Goal: Information Seeking & Learning: Learn about a topic

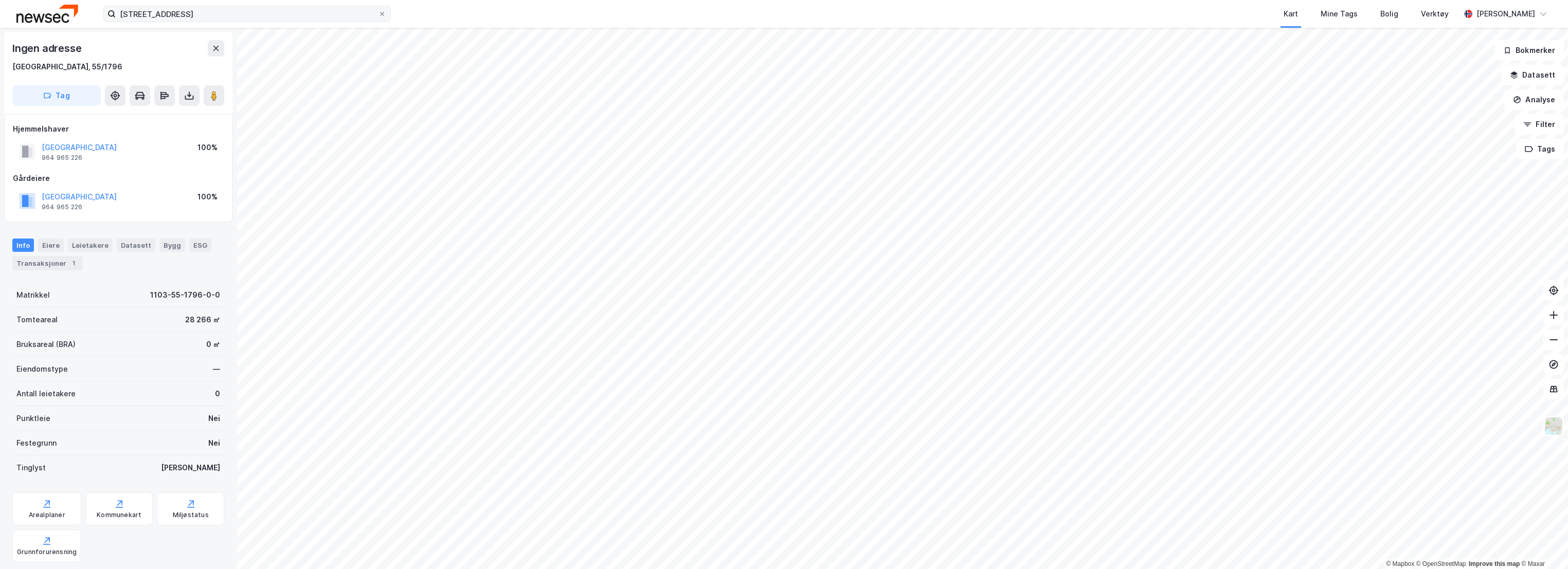
click at [189, 14] on input "[STREET_ADDRESS]" at bounding box center [247, 13] width 262 height 15
click at [217, 47] on icon at bounding box center [216, 48] width 5 height 5
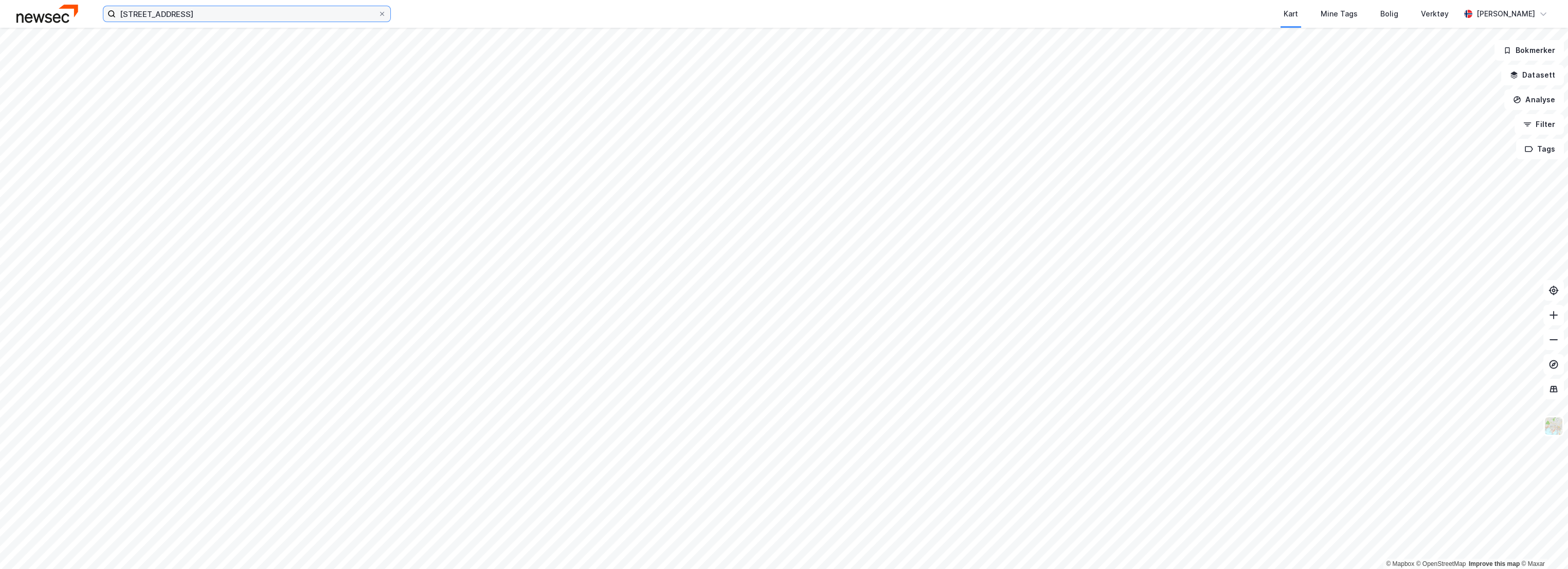
click at [196, 16] on input "[STREET_ADDRESS]" at bounding box center [247, 13] width 262 height 15
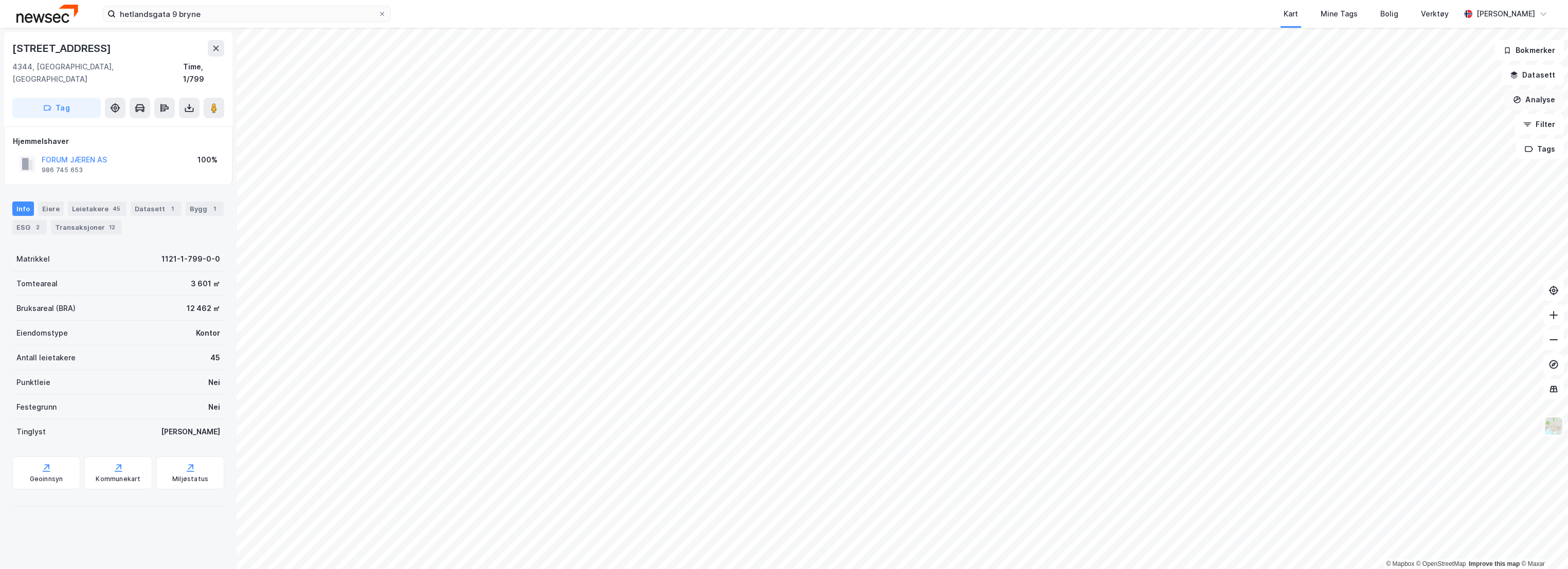
click at [1541, 103] on button "Analyse" at bounding box center [1534, 100] width 60 height 21
click at [1412, 123] on div "Tegn område" at bounding box center [1444, 122] width 89 height 9
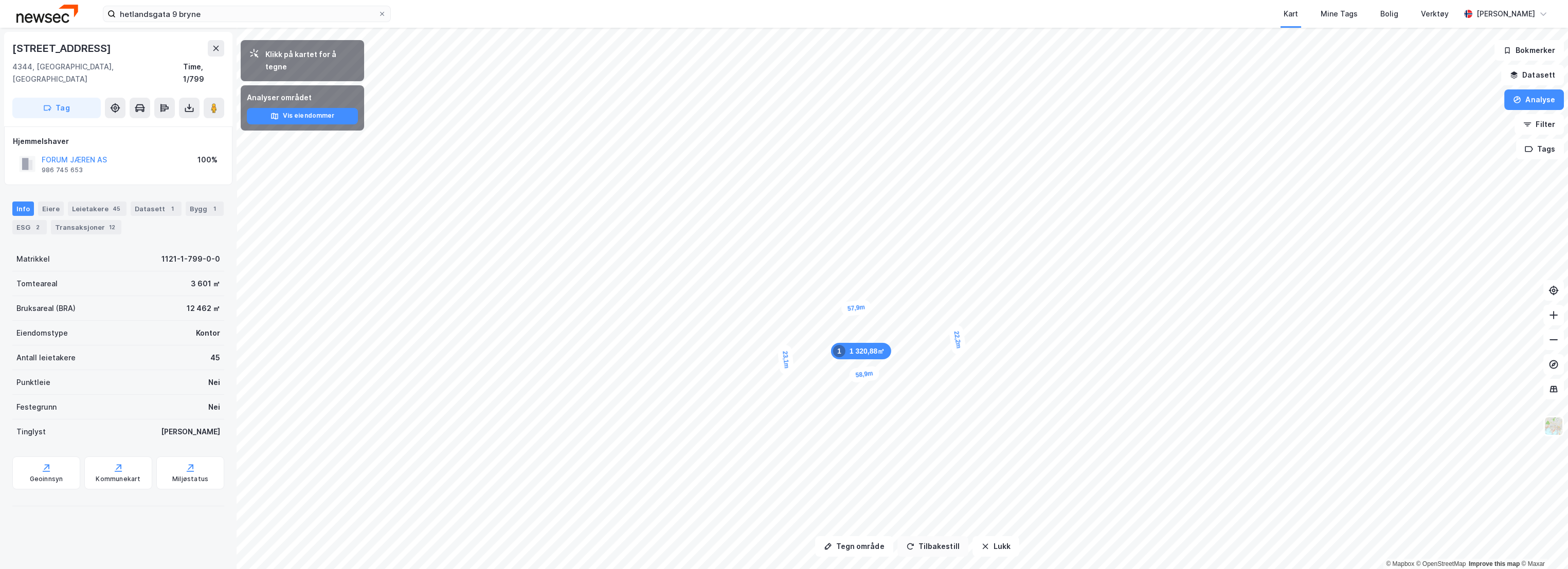
click at [937, 543] on button "Tilbakestill" at bounding box center [933, 546] width 71 height 21
click at [989, 544] on button "Lukk" at bounding box center [996, 546] width 47 height 21
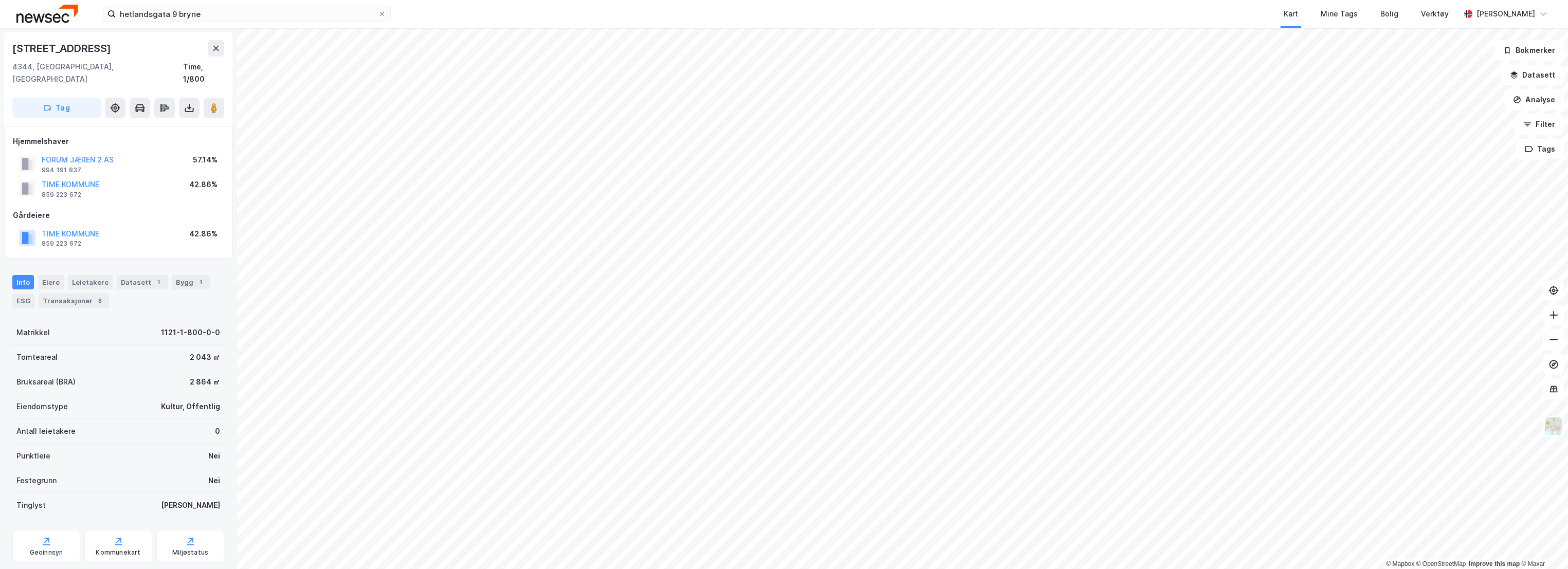
click at [126, 345] on div "Tomteareal 2 043 ㎡" at bounding box center [118, 357] width 212 height 25
click at [120, 548] on div "Kommunekart" at bounding box center [118, 553] width 45 height 9
click at [58, 532] on div "Geoinnsyn" at bounding box center [46, 546] width 68 height 33
click at [195, 277] on div "1" at bounding box center [200, 282] width 10 height 10
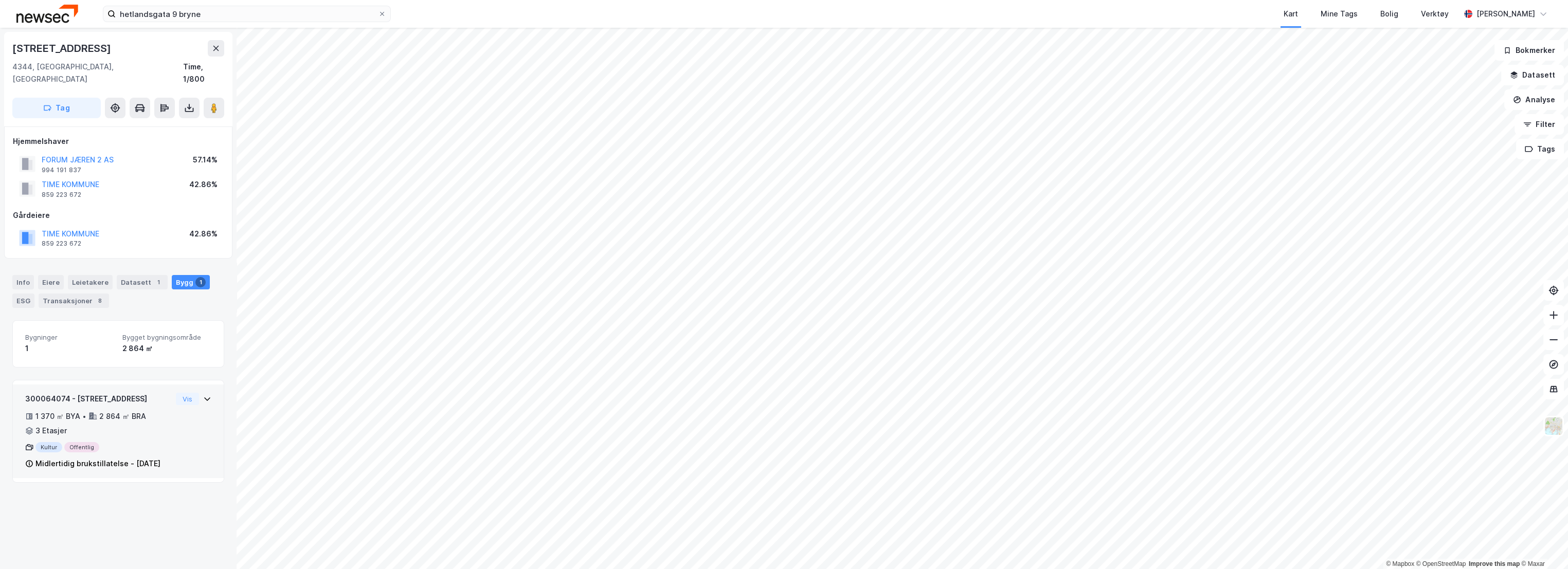
click at [203, 395] on icon at bounding box center [208, 399] width 9 height 9
click at [182, 389] on button "Vis" at bounding box center [187, 395] width 23 height 12
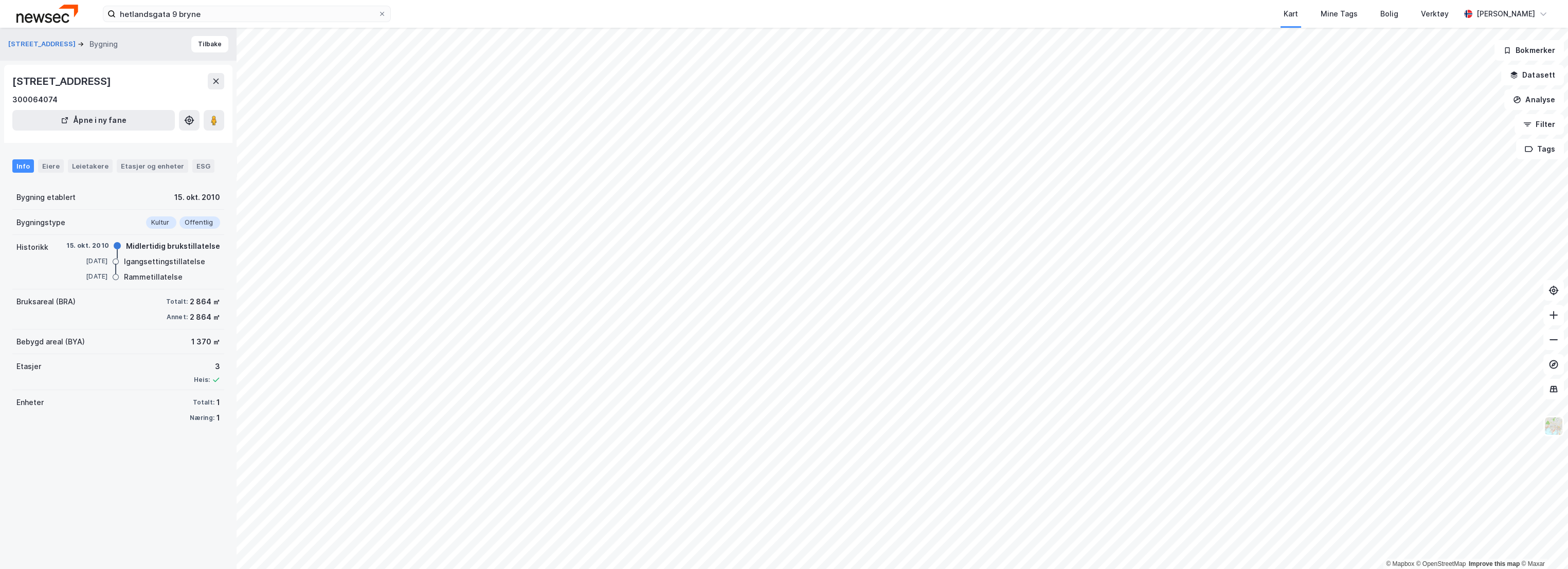
click at [135, 320] on div "Bruksareal (BRA) Totalt: 2 864 ㎡ Annet: 2 864 ㎡" at bounding box center [118, 310] width 212 height 40
click at [49, 161] on div "Eiere" at bounding box center [51, 166] width 26 height 13
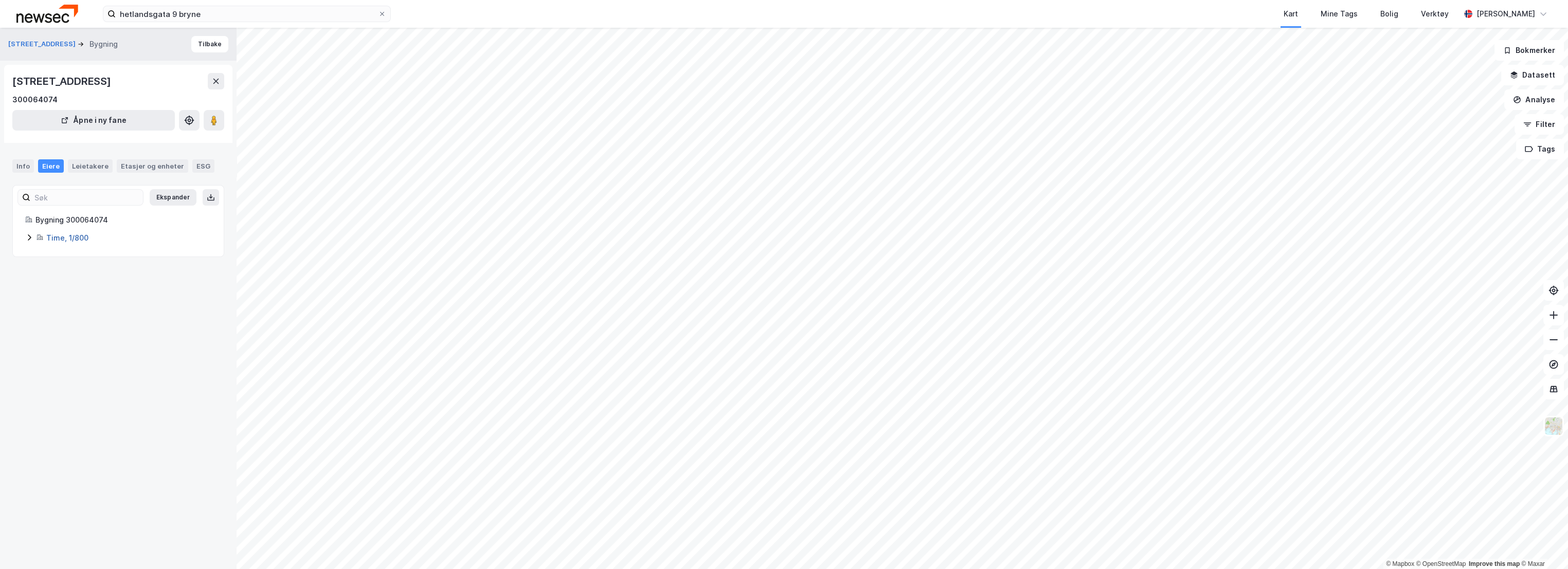
click at [56, 239] on link "Time, 1/800" at bounding box center [67, 238] width 42 height 9
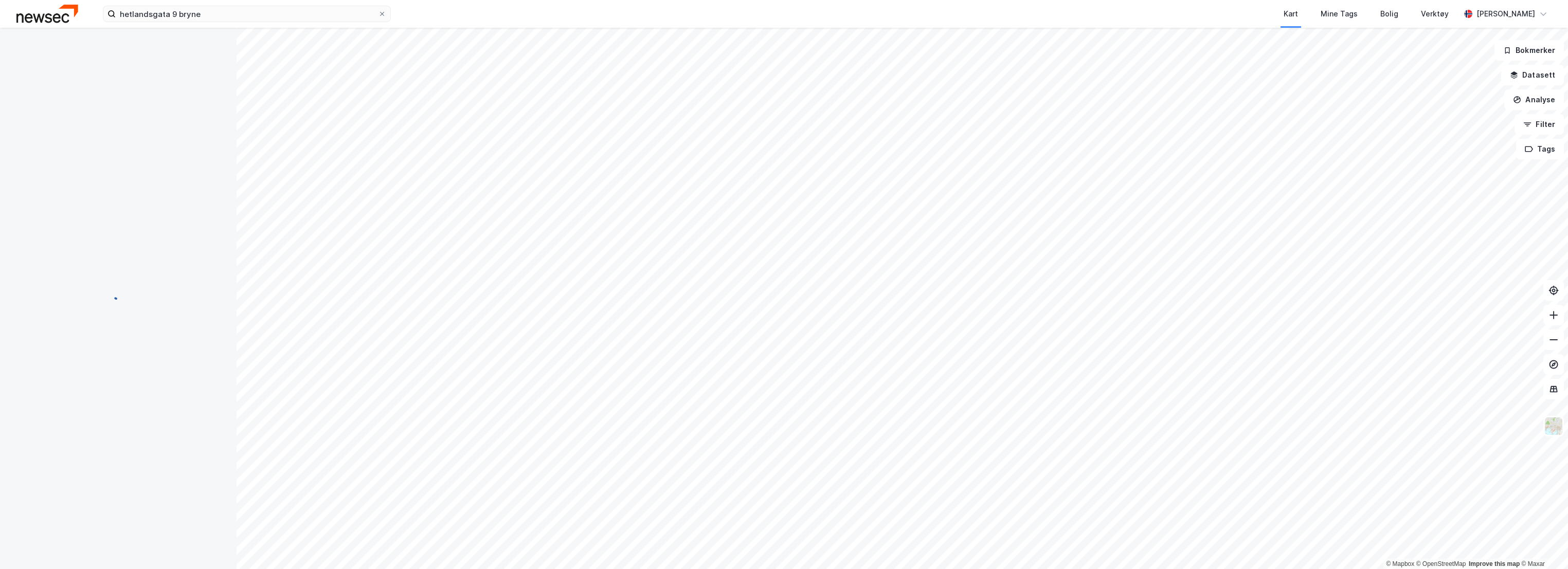
scroll to position [4, 0]
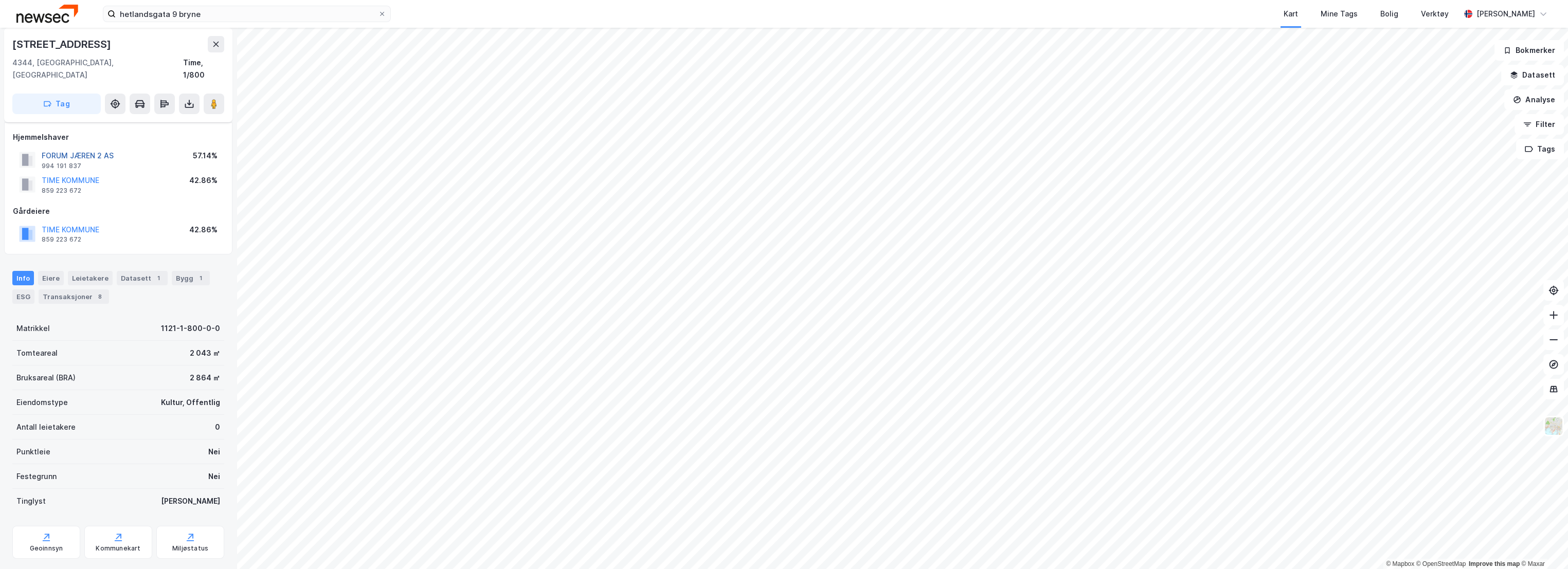
click at [0, 0] on button "FORUM JÆREN 2 AS" at bounding box center [0, 0] width 0 height 0
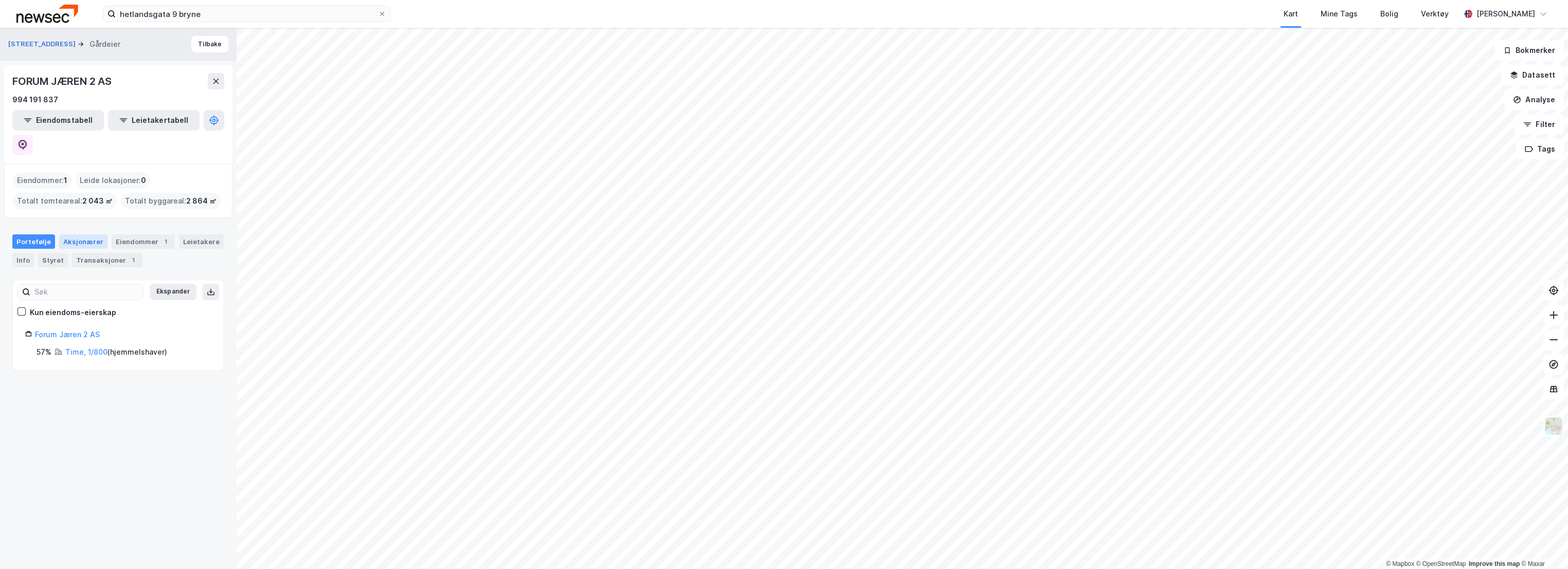
click at [91, 234] on div "Aksjonærer" at bounding box center [83, 242] width 48 height 15
click at [64, 341] on div "Forum Jæren 2 AS" at bounding box center [123, 347] width 177 height 12
click at [207, 46] on button "Tilbake" at bounding box center [209, 44] width 37 height 16
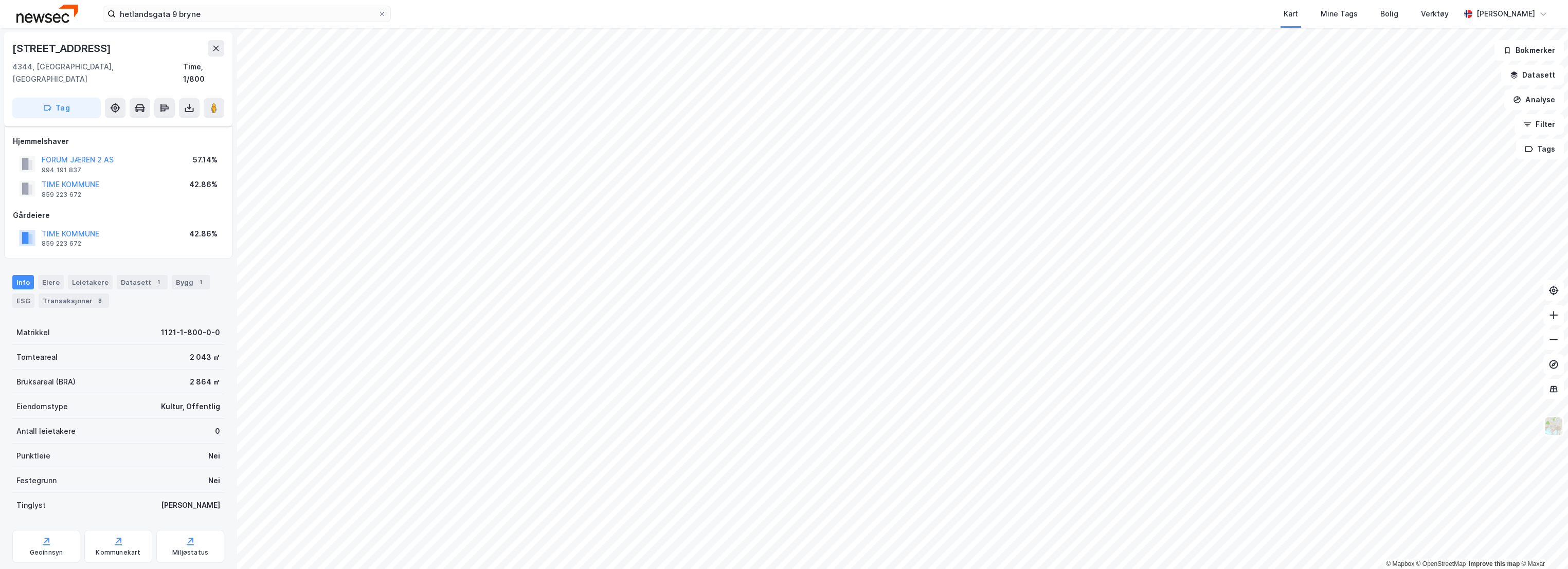
scroll to position [4, 0]
click at [198, 60] on div "Time, 1/800" at bounding box center [204, 69] width 41 height 25
click at [1551, 287] on icon at bounding box center [1554, 291] width 9 height 9
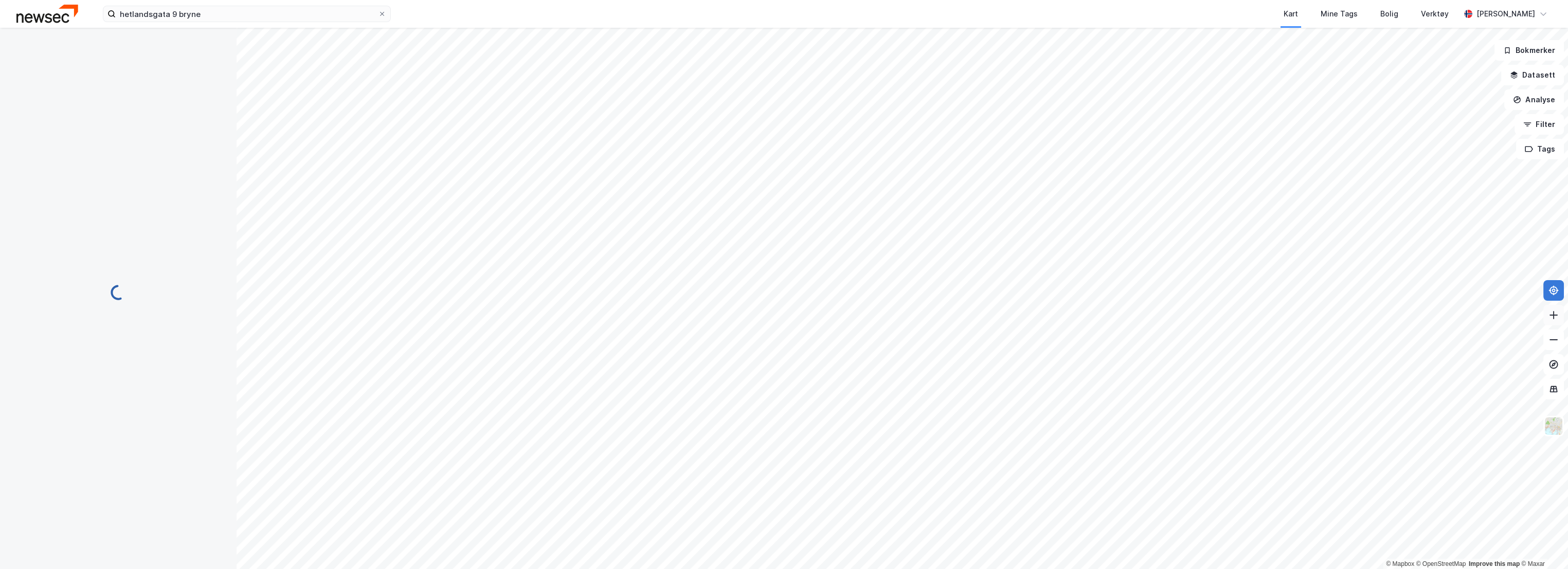
scroll to position [4, 0]
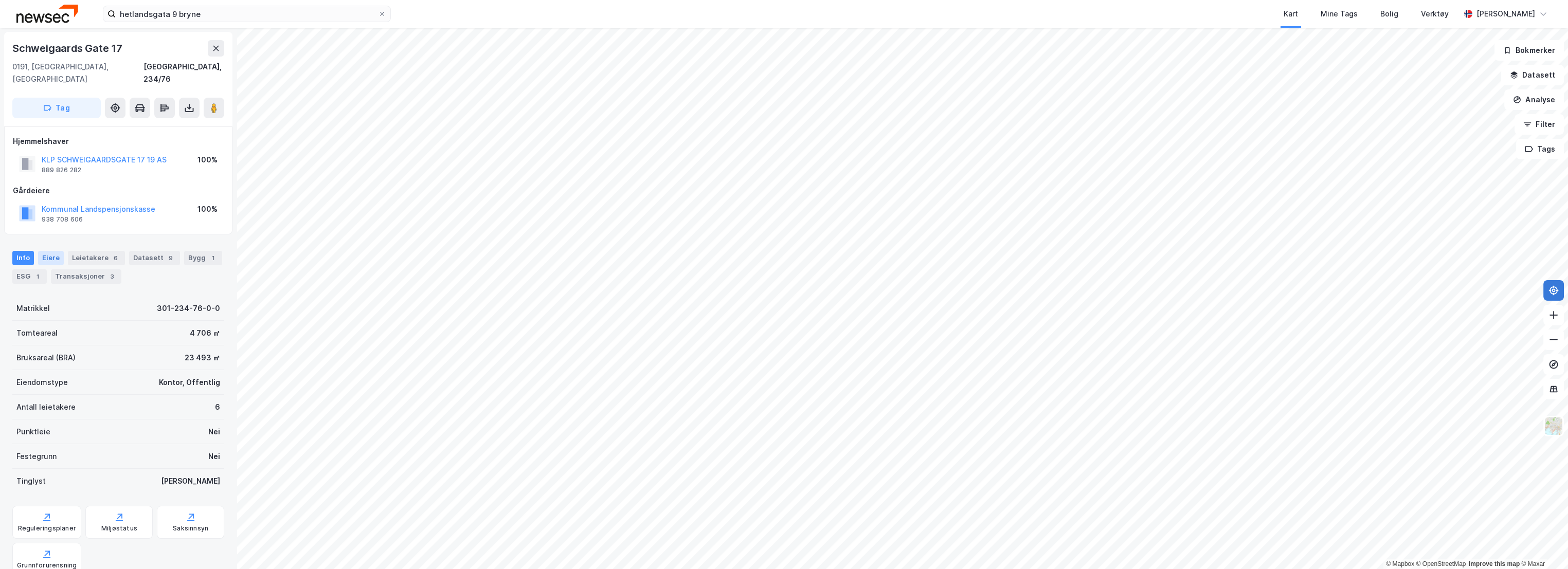
click at [51, 251] on div "Eiere" at bounding box center [51, 258] width 26 height 15
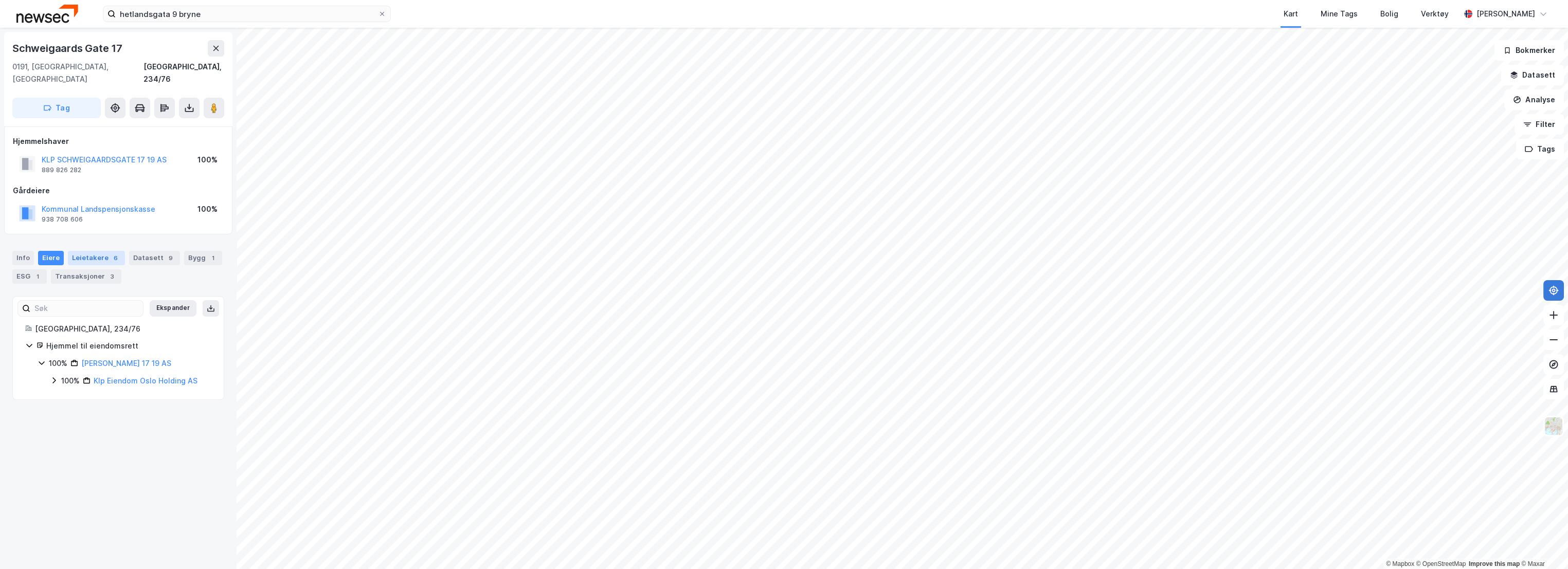
click at [85, 251] on div "Leietakere 6" at bounding box center [97, 258] width 57 height 15
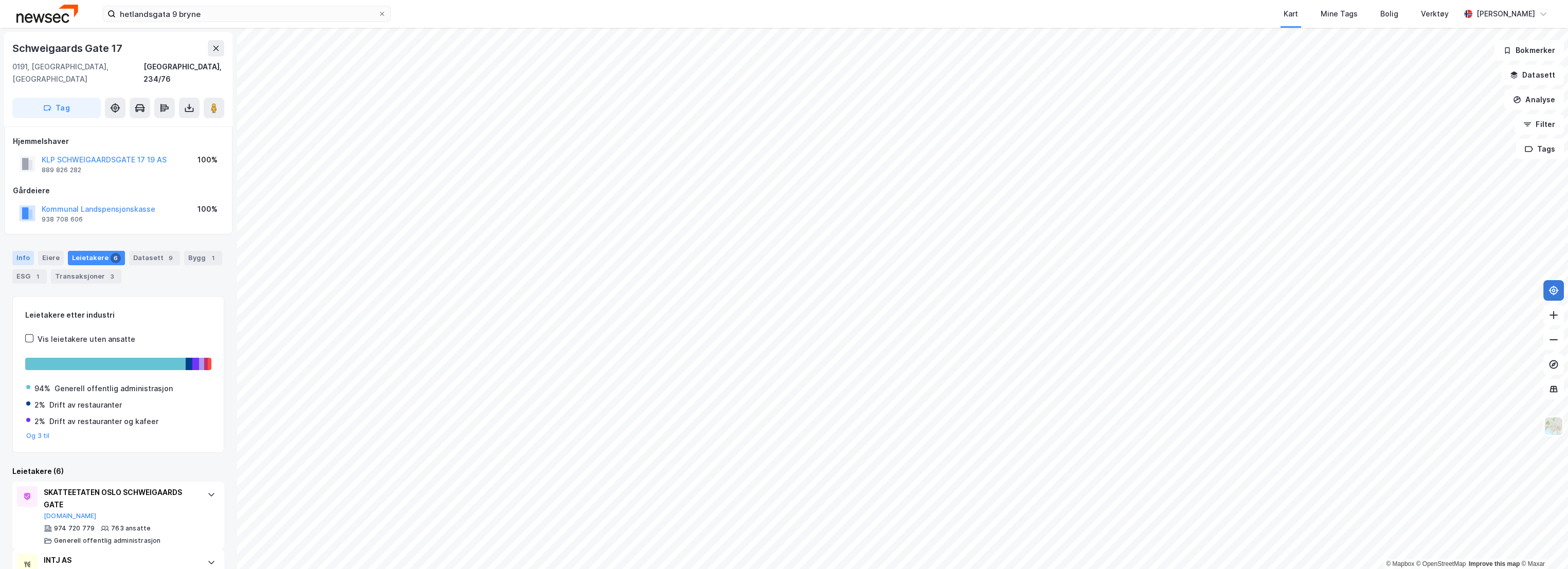
click at [16, 251] on div "Info" at bounding box center [23, 258] width 21 height 15
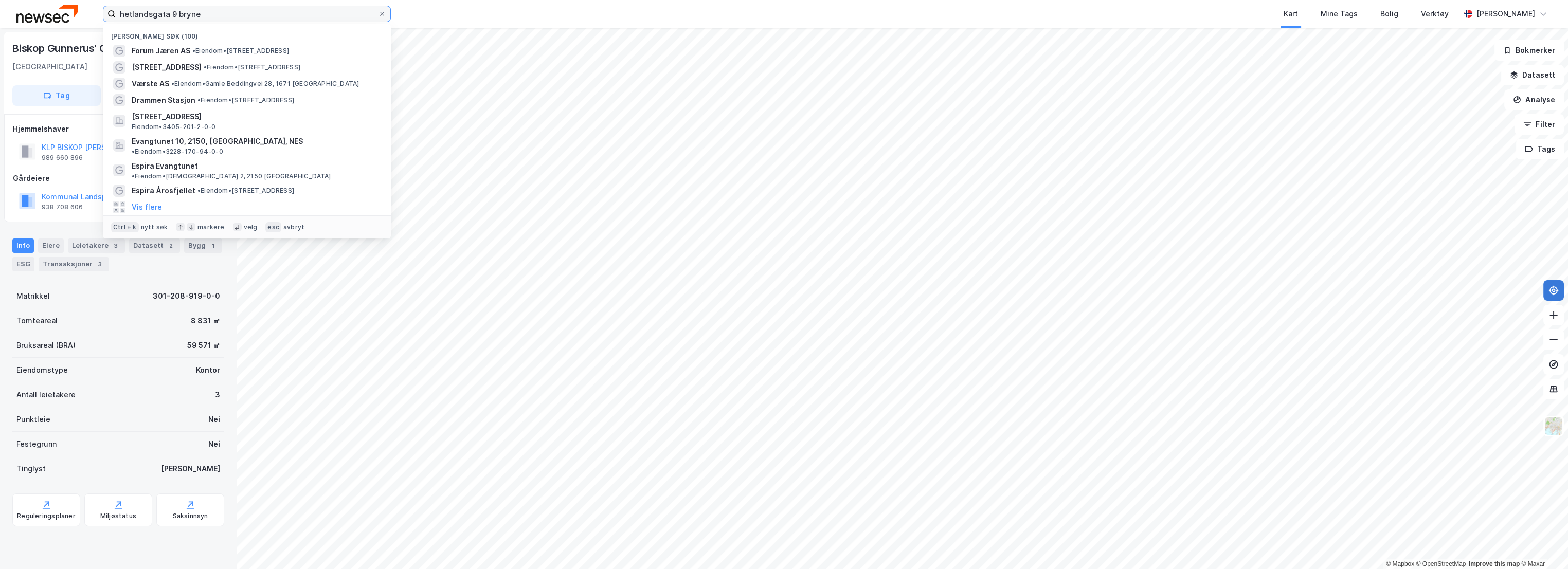
click at [251, 7] on input "hetlandsgata 9 bryne" at bounding box center [247, 13] width 262 height 15
click at [210, 51] on span "• Eiendom • [STREET_ADDRESS]" at bounding box center [240, 51] width 97 height 9
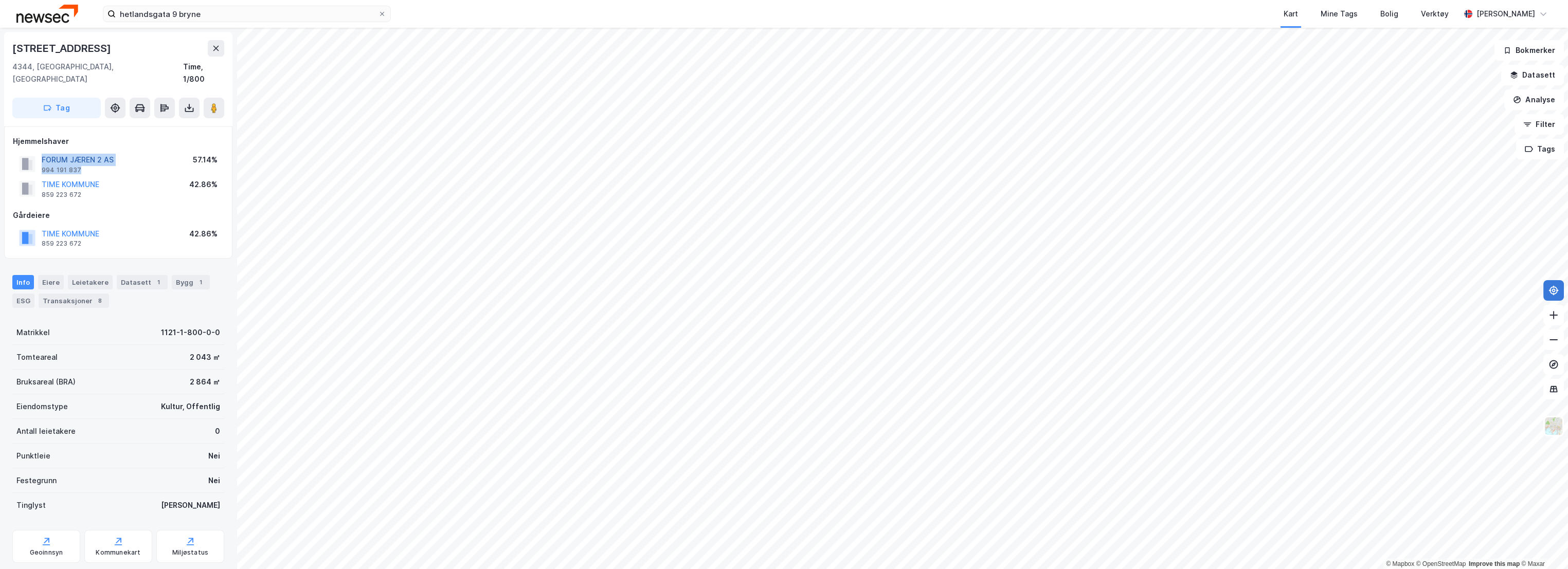
drag, startPoint x: 85, startPoint y: 156, endPoint x: 41, endPoint y: 147, distance: 44.9
click at [41, 154] on div "FORUM JÆREN 2 AS 994 191 837" at bounding box center [77, 164] width 72 height 21
copy div "FORUM JÆREN 2 AS 994 191 837"
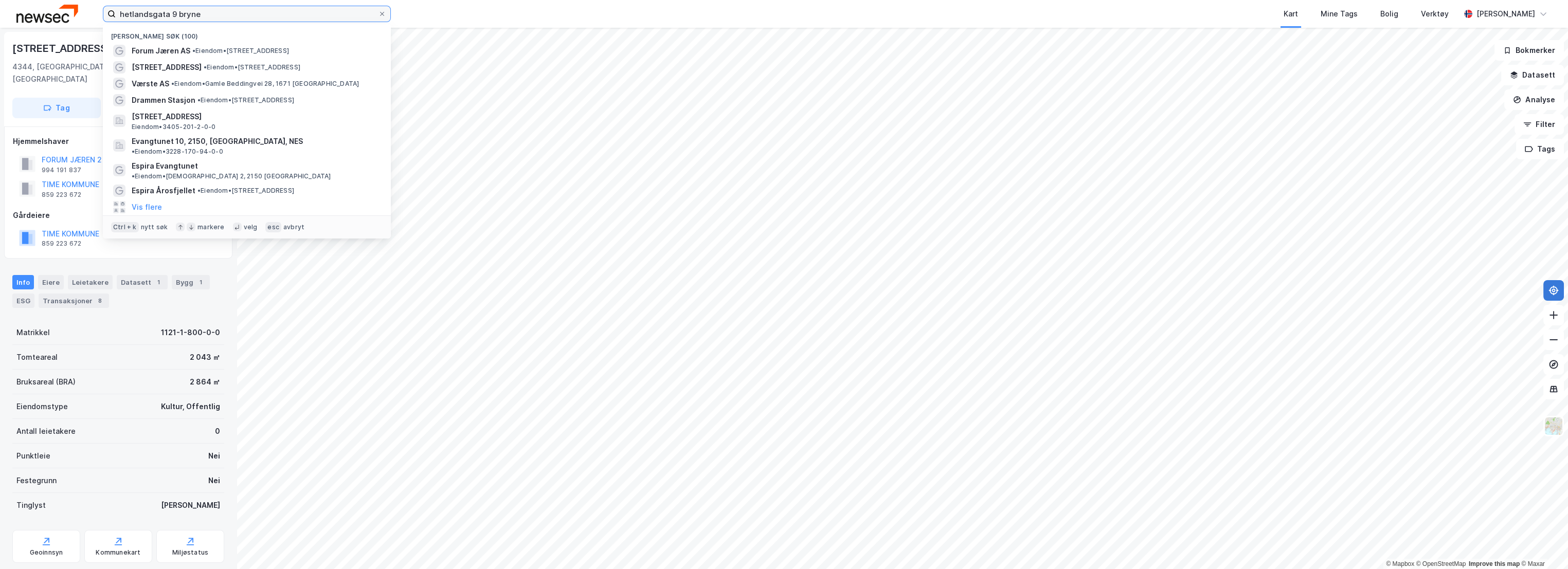
drag, startPoint x: 234, startPoint y: 13, endPoint x: -2, endPoint y: -11, distance: 237.2
click at [0, 0] on html "hetlandsgata 9 [PERSON_NAME] søk (100) Forum Jæren AS • Eiendom • [STREET_ADDRE…" at bounding box center [784, 284] width 1568 height 569
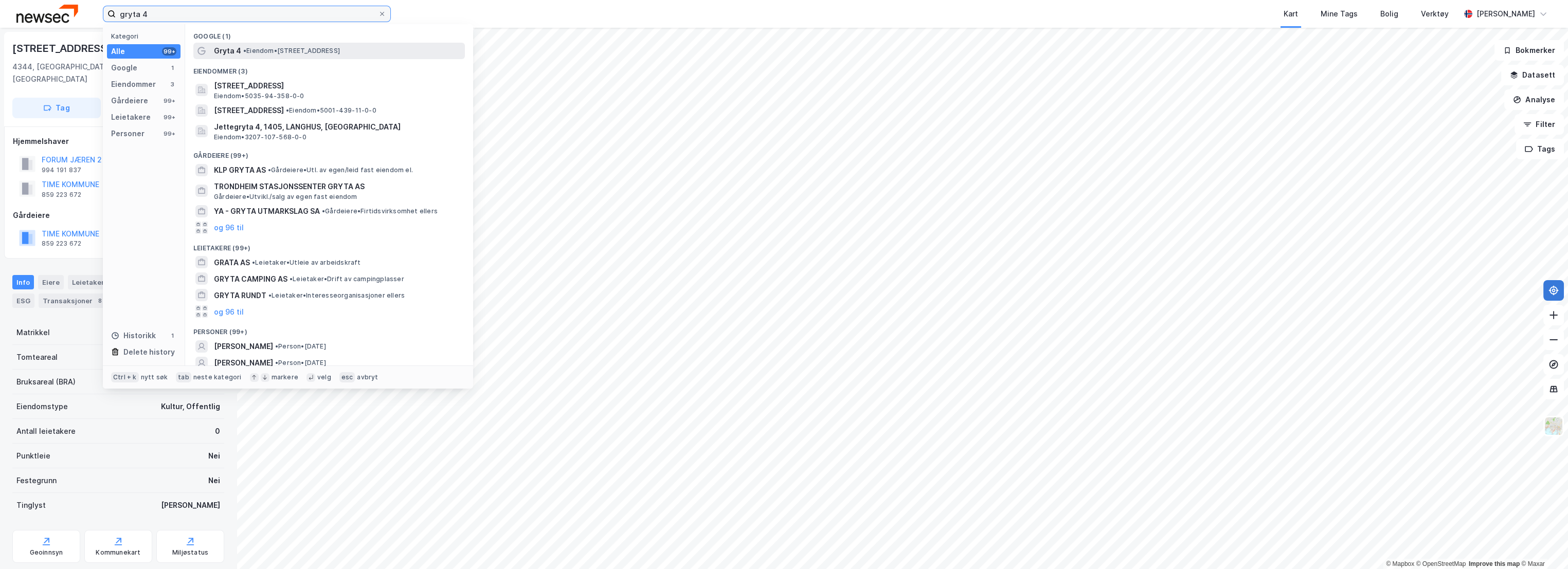
type input "gryta 4"
click at [302, 49] on span "• Eiendom • [STREET_ADDRESS]" at bounding box center [292, 51] width 97 height 9
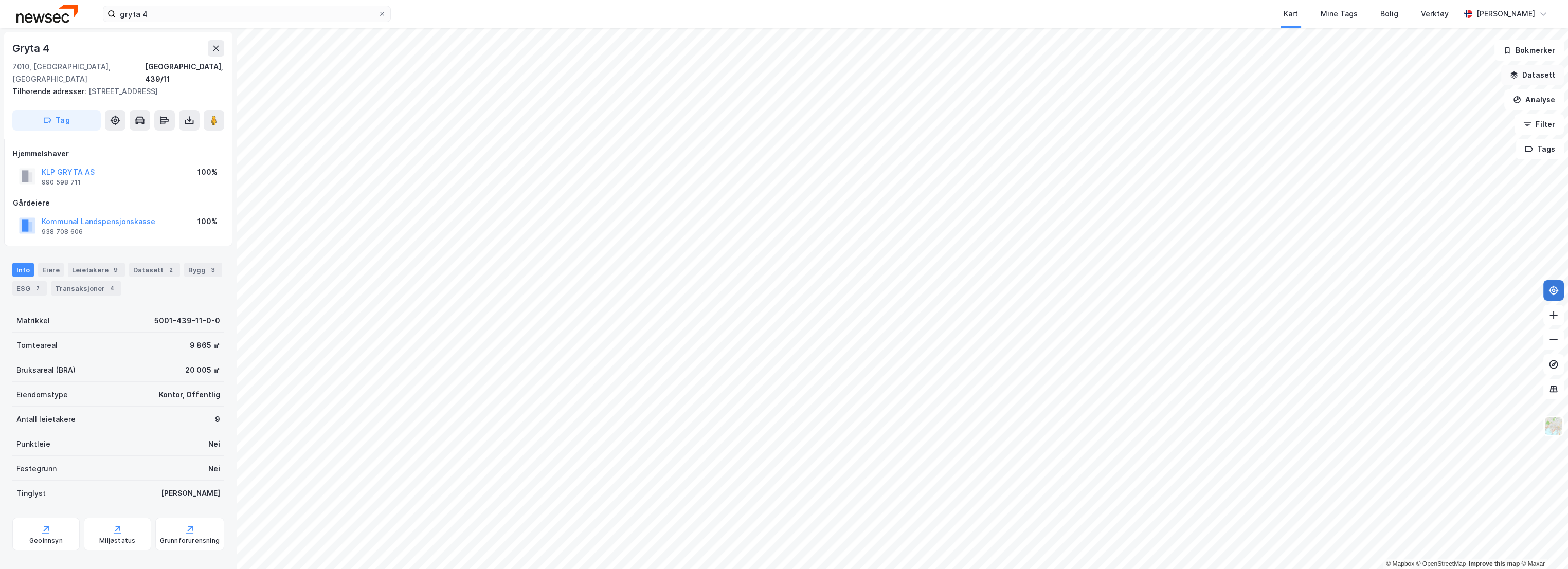
click at [1539, 74] on button "Datasett" at bounding box center [1532, 75] width 63 height 21
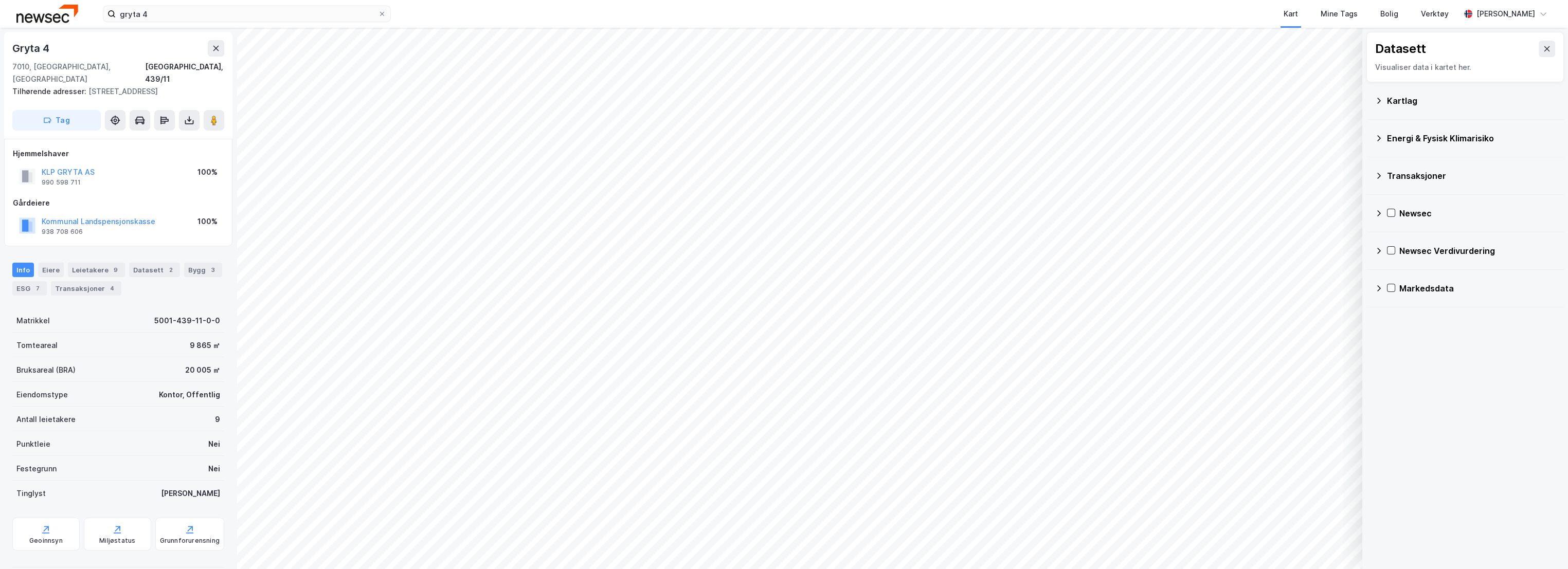
click at [1407, 94] on div "Kartlag" at bounding box center [1465, 100] width 181 height 25
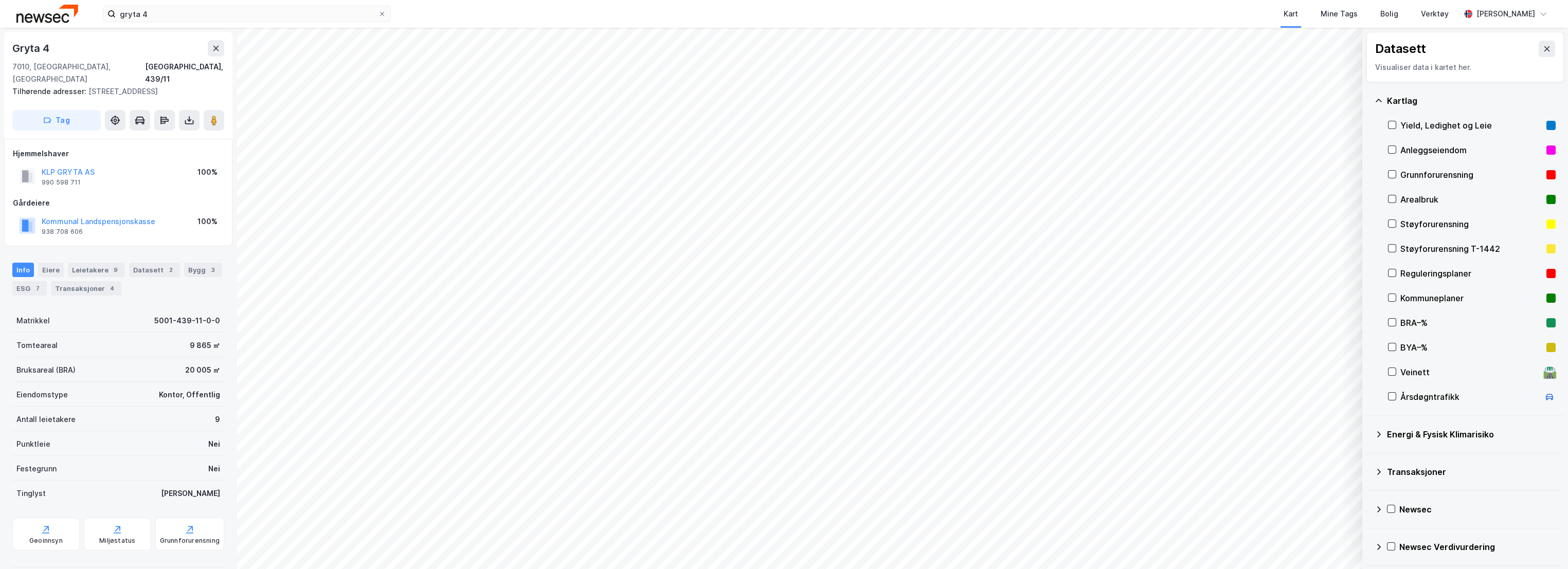
click at [1426, 126] on div "Yield, Ledighet og Leie" at bounding box center [1471, 125] width 142 height 12
click at [1424, 124] on div "Yield, Ledighet og Leie" at bounding box center [1471, 125] width 142 height 12
click at [1543, 45] on icon at bounding box center [1547, 49] width 9 height 9
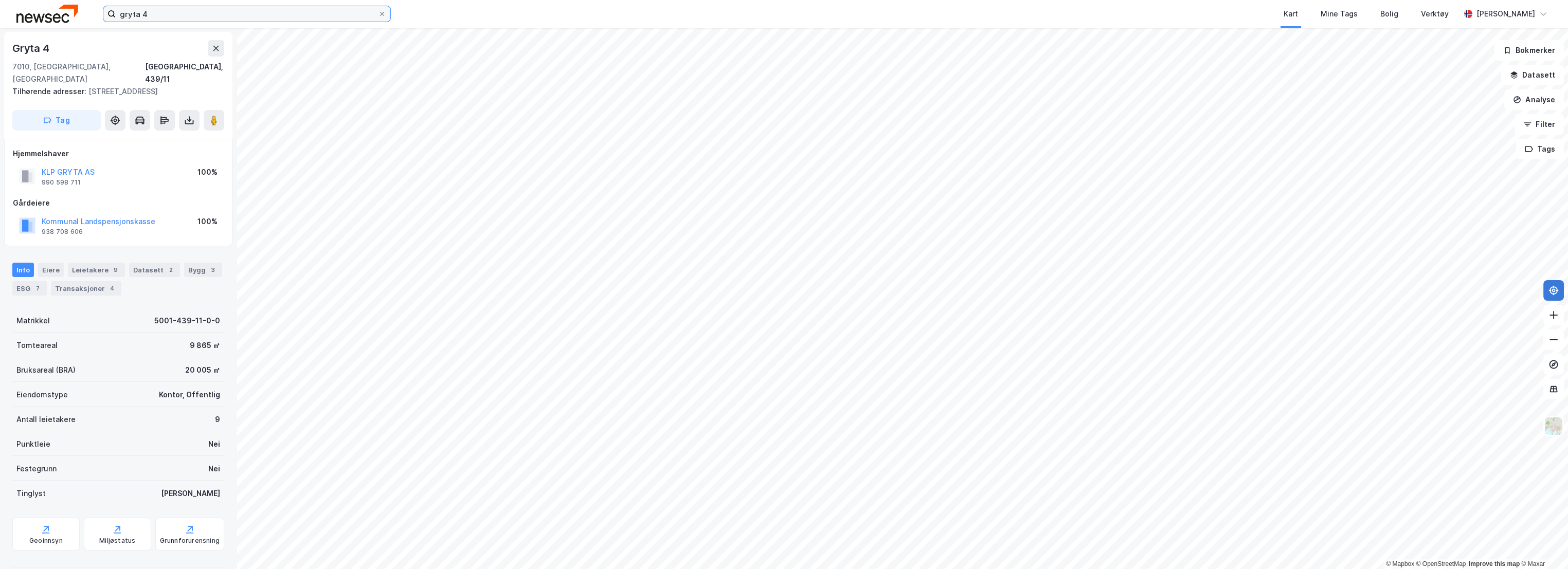
click at [193, 15] on input "gryta 4" at bounding box center [247, 13] width 262 height 15
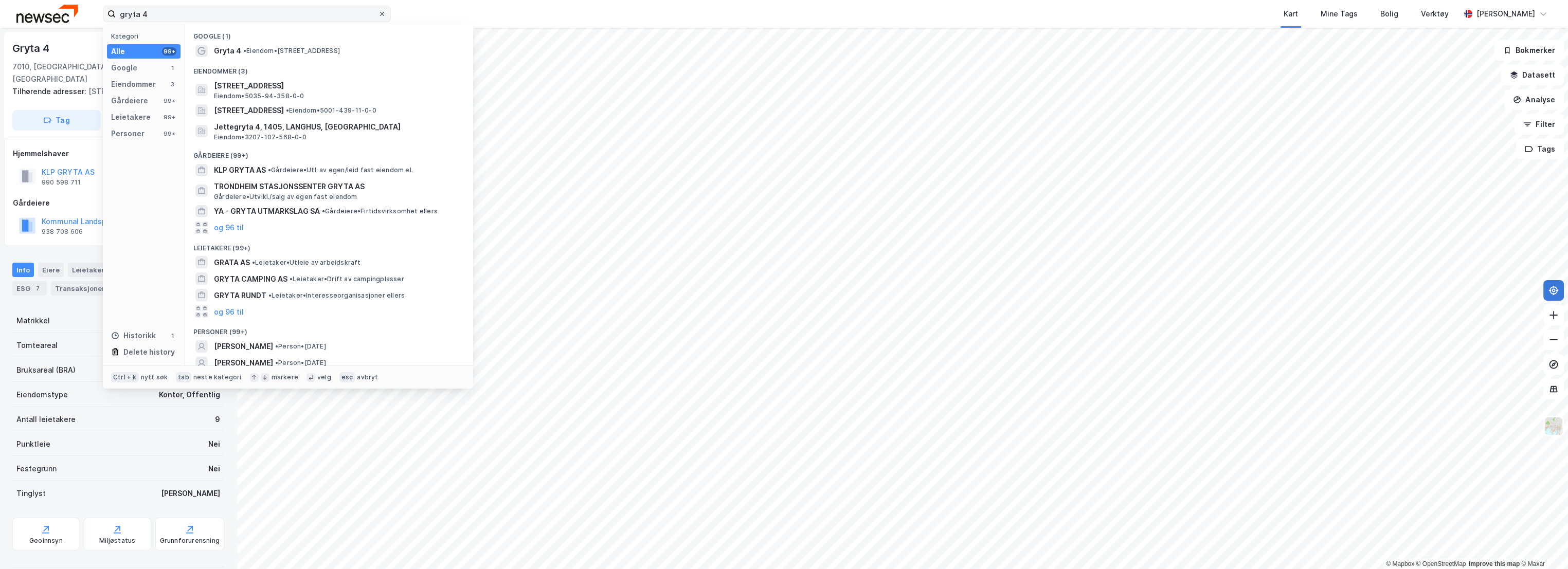
click at [383, 13] on icon at bounding box center [382, 14] width 6 height 6
click at [378, 13] on input "gryta 4" at bounding box center [247, 13] width 262 height 15
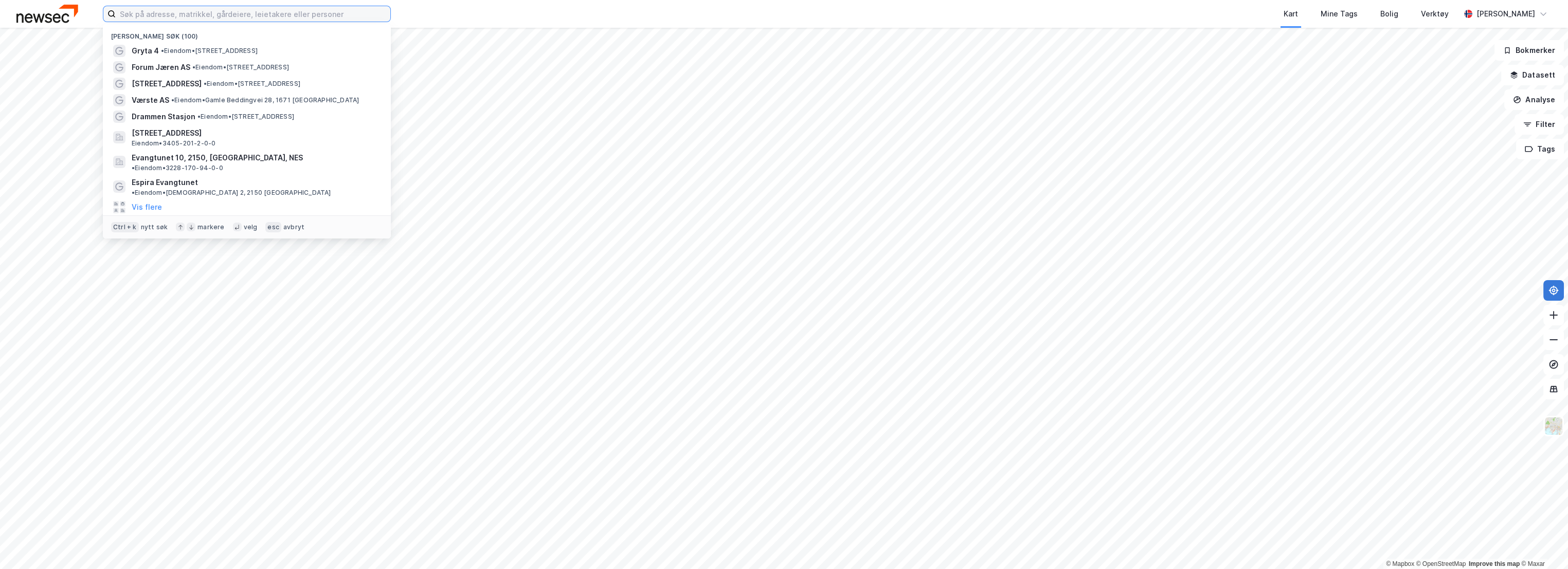
click at [292, 16] on input at bounding box center [253, 13] width 275 height 15
click at [170, 80] on span "[STREET_ADDRESS]" at bounding box center [166, 84] width 70 height 12
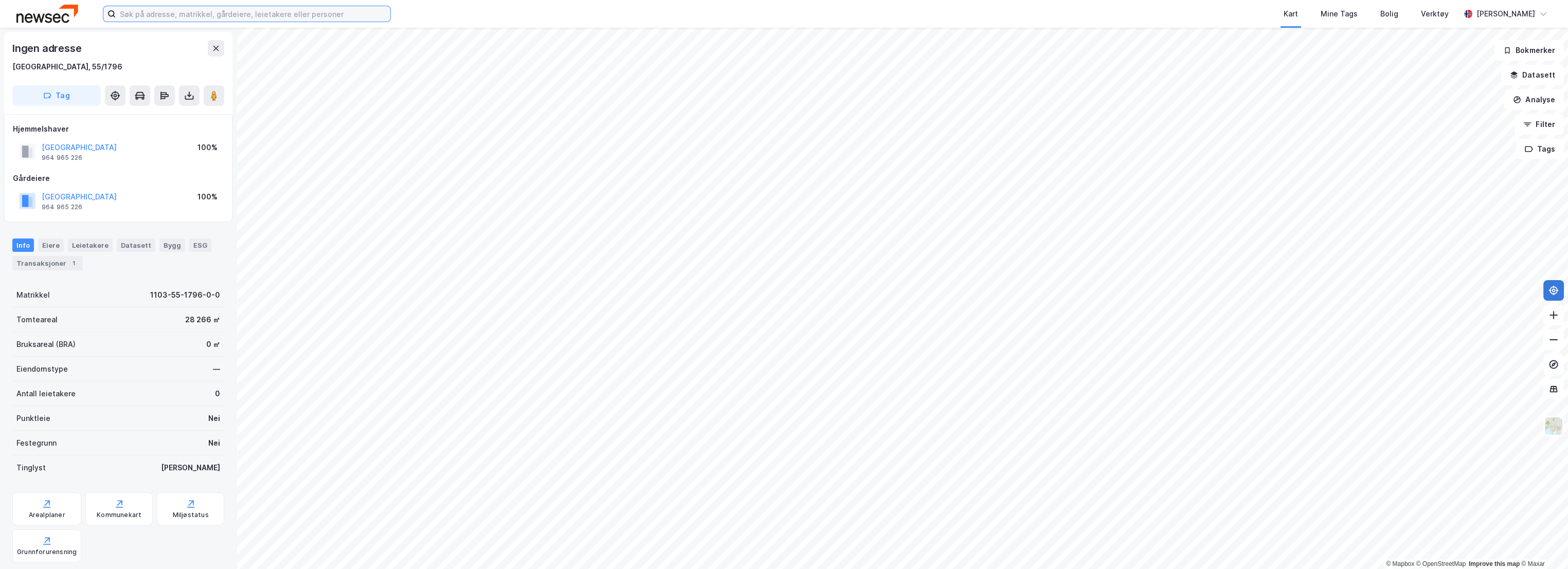
click at [313, 16] on input at bounding box center [253, 13] width 275 height 15
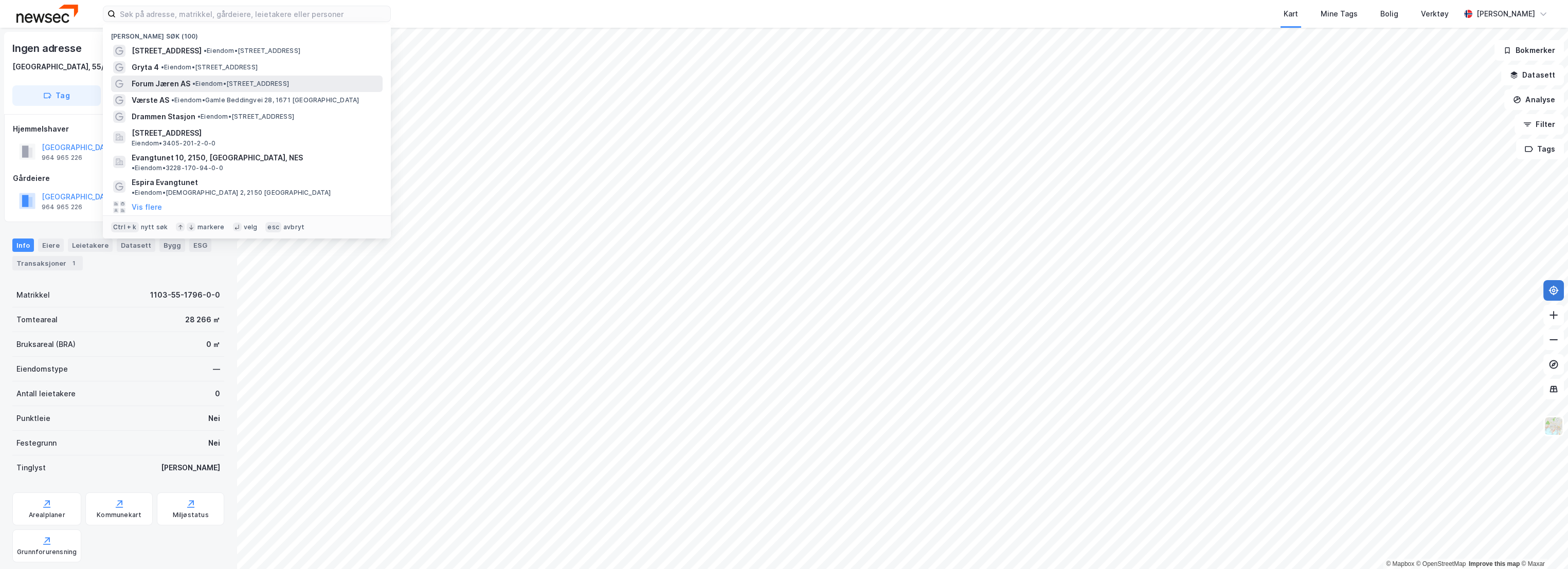
click at [173, 77] on div "Forum Jæren AS • Eiendom • [STREET_ADDRESS]" at bounding box center [247, 83] width 271 height 16
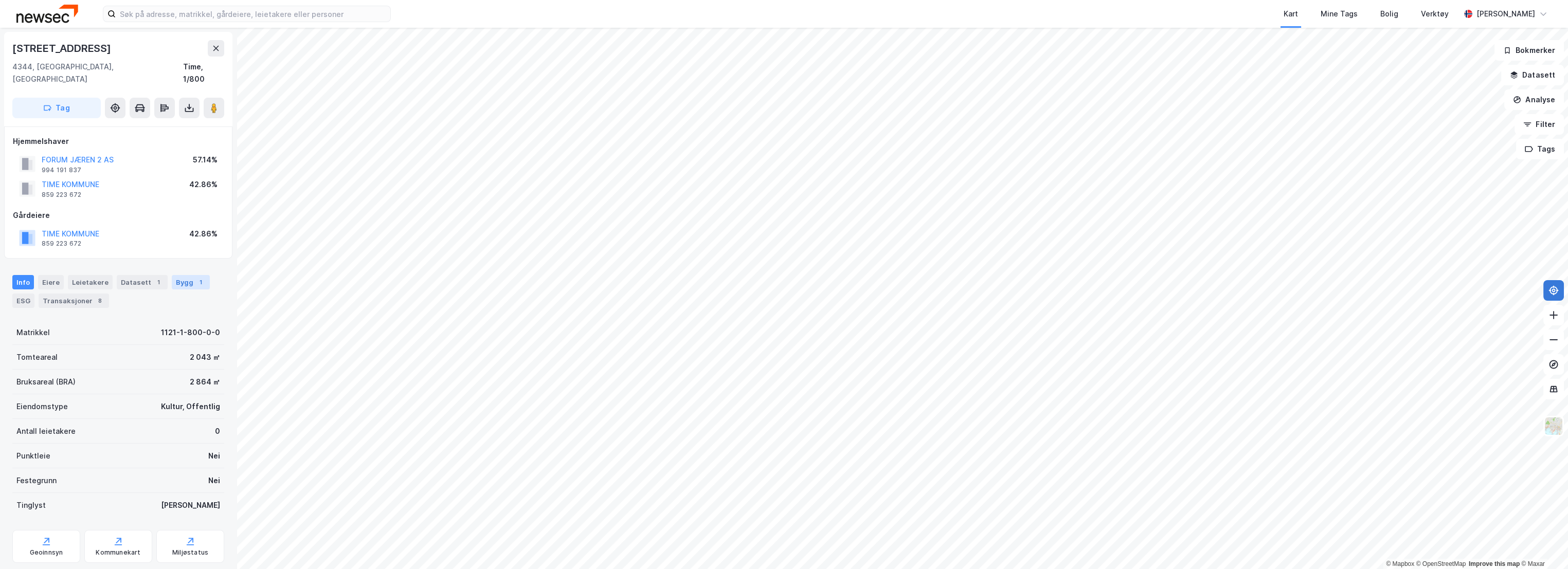
click at [195, 277] on div "1" at bounding box center [200, 282] width 10 height 10
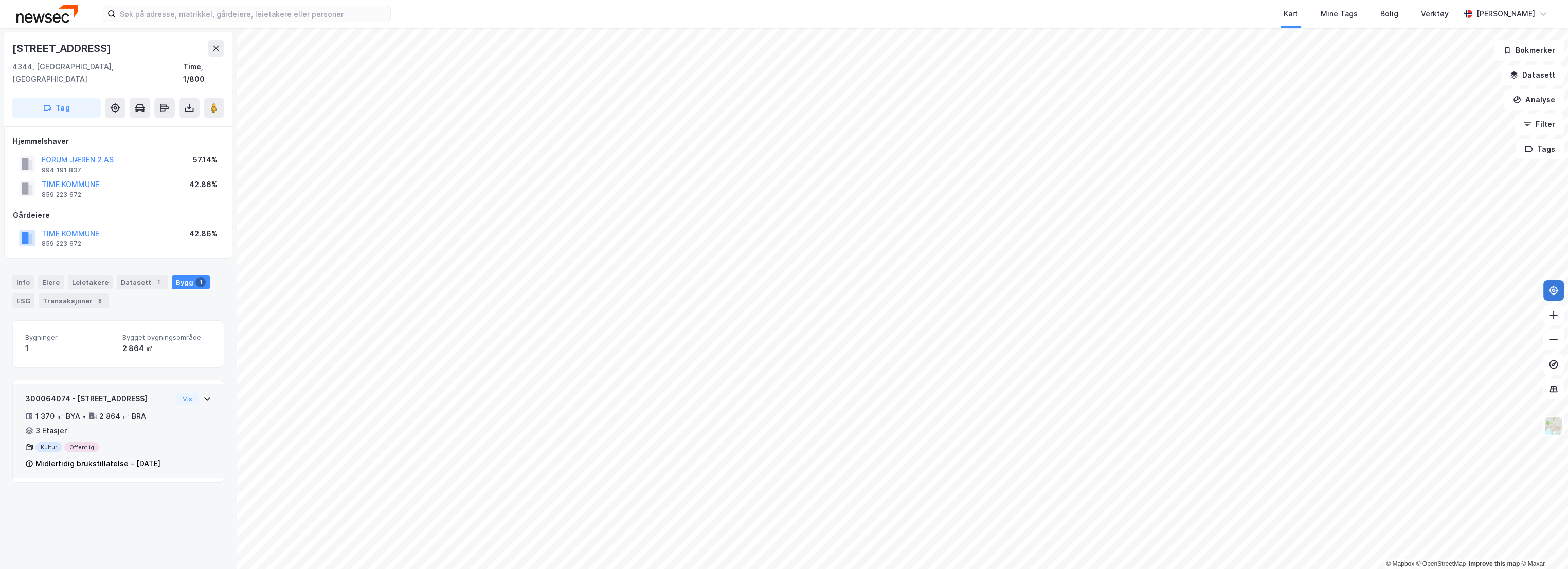
click at [159, 393] on div "300064074 - [STREET_ADDRESS]" at bounding box center [98, 399] width 147 height 12
